Goal: Check status: Check status

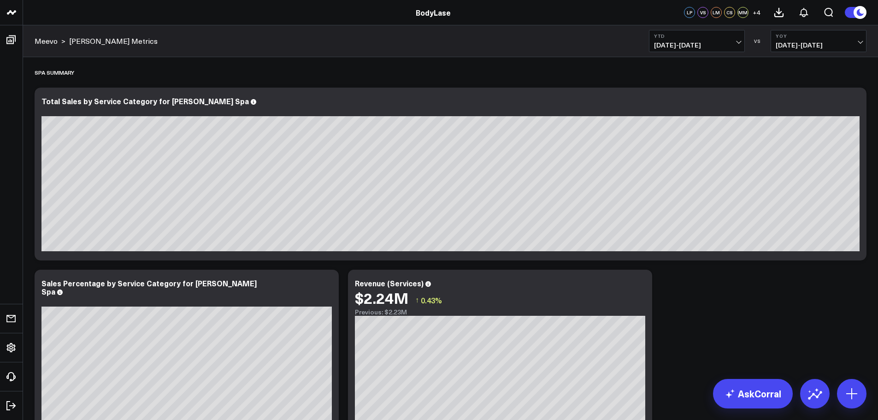
click at [740, 44] on button "YTD [DATE] - [DATE]" at bounding box center [697, 41] width 96 height 22
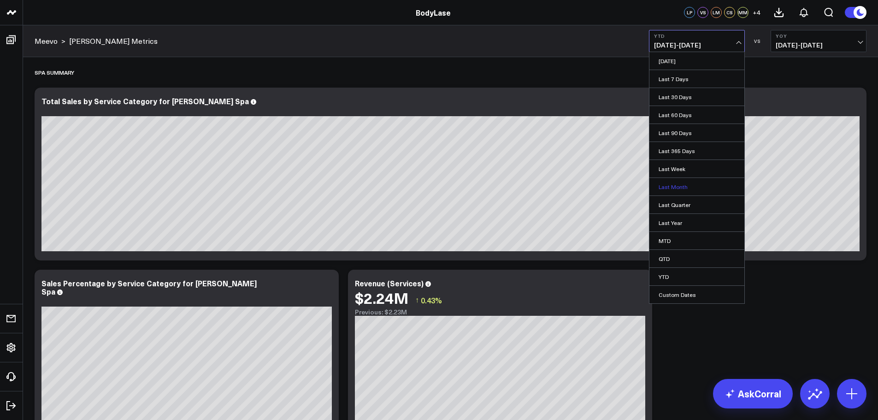
click at [687, 187] on link "Last Month" at bounding box center [696, 187] width 95 height 18
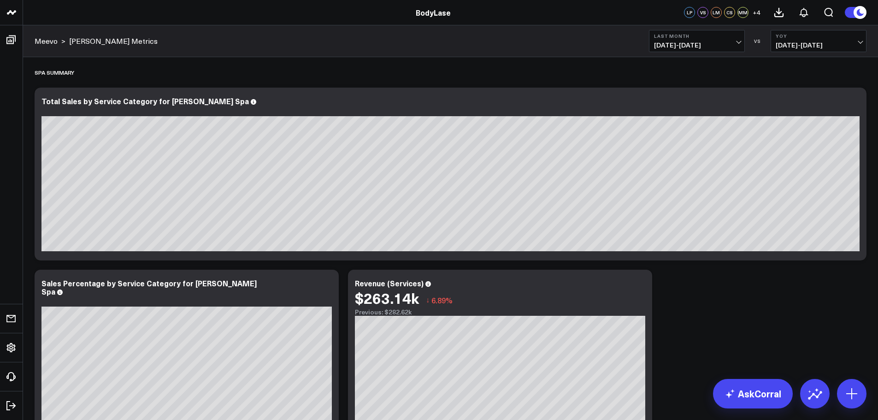
click at [732, 47] on span "[DATE] - [DATE]" at bounding box center [697, 44] width 86 height 7
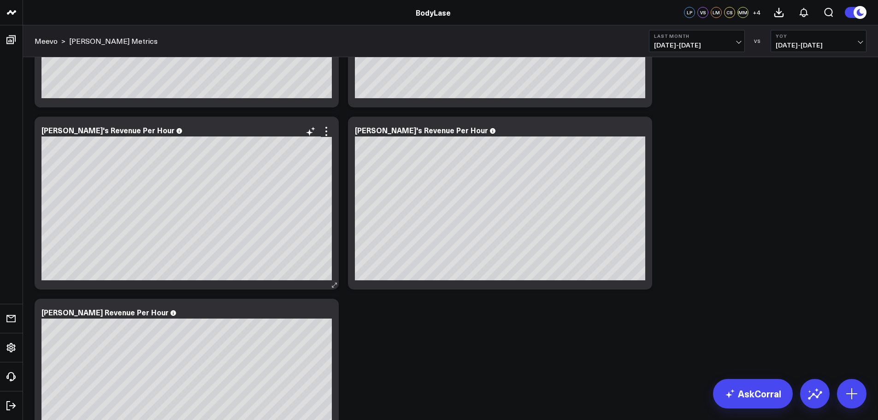
scroll to position [8461, 0]
